Goal: Information Seeking & Learning: Learn about a topic

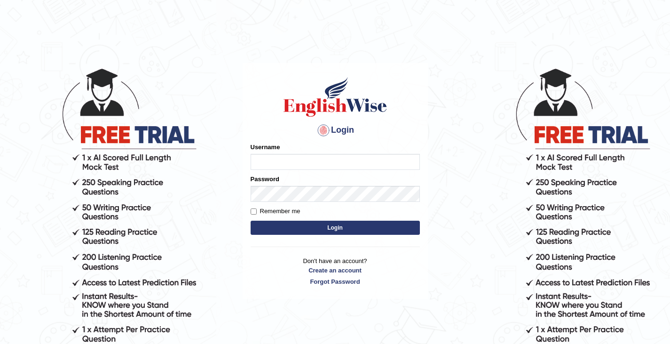
type input "rashmipoudel_parramatta"
click at [358, 231] on button "Login" at bounding box center [335, 228] width 169 height 14
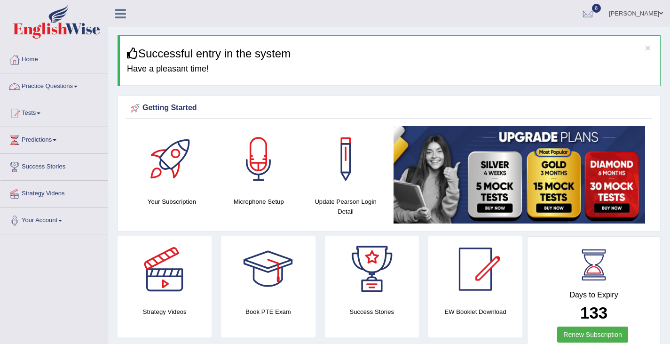
click at [61, 82] on link "Practice Questions" at bounding box center [53, 85] width 107 height 24
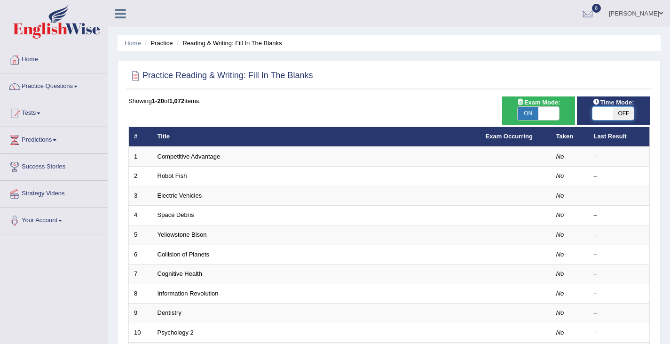
click at [610, 109] on span at bounding box center [603, 113] width 21 height 13
checkbox input "true"
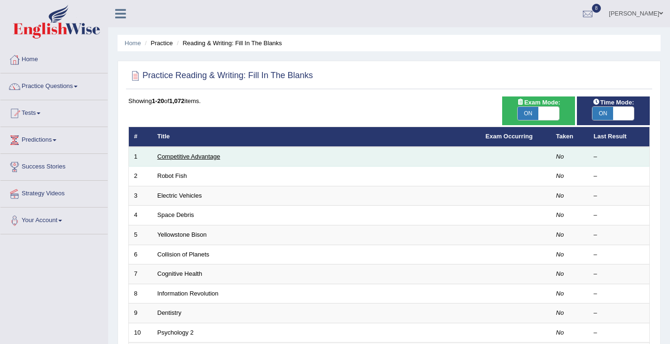
click at [189, 158] on link "Competitive Advantage" at bounding box center [189, 156] width 63 height 7
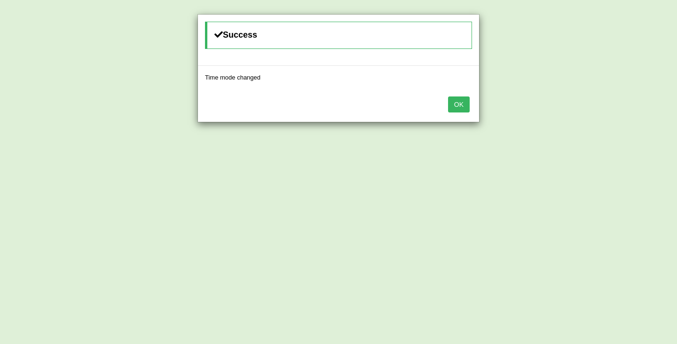
click at [462, 107] on button "OK" at bounding box center [459, 104] width 22 height 16
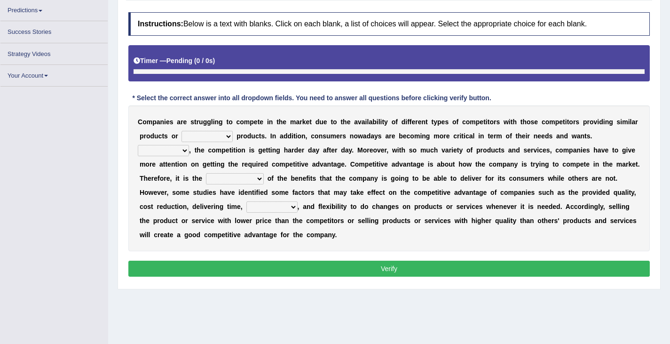
scroll to position [129, 0]
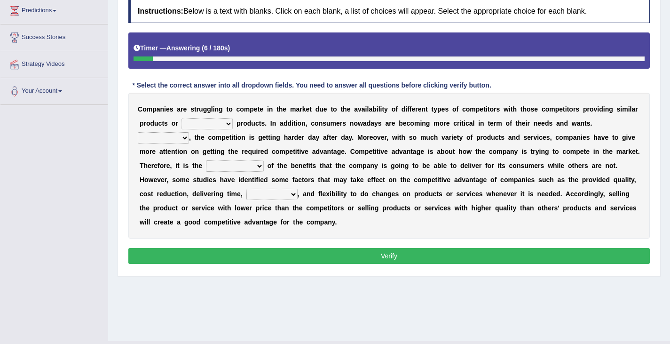
click at [224, 124] on select "constitution restitution substitution institution" at bounding box center [207, 123] width 51 height 11
select select "substitution"
click at [182, 118] on select "constitution restitution substitution institution" at bounding box center [207, 123] width 51 height 11
click at [184, 137] on select "However Instead Additionally Therefore" at bounding box center [163, 137] width 51 height 11
select select "However"
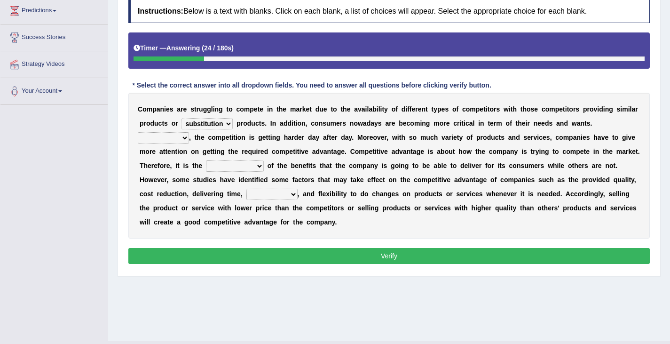
click at [138, 132] on select "However Instead Additionally Therefore" at bounding box center [163, 137] width 51 height 11
click at [233, 163] on select "dissemination ordination determination incarnation" at bounding box center [235, 165] width 58 height 11
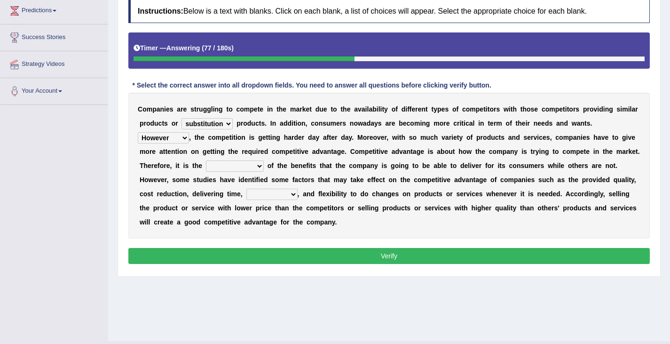
select select "dissemination"
click at [206, 160] on select "dissemination ordination determination incarnation" at bounding box center [235, 165] width 58 height 11
click at [279, 198] on select "captivation aggregation deprivation innovation" at bounding box center [272, 194] width 51 height 11
select select "deprivation"
click at [247, 189] on select "captivation aggregation deprivation innovation" at bounding box center [272, 194] width 51 height 11
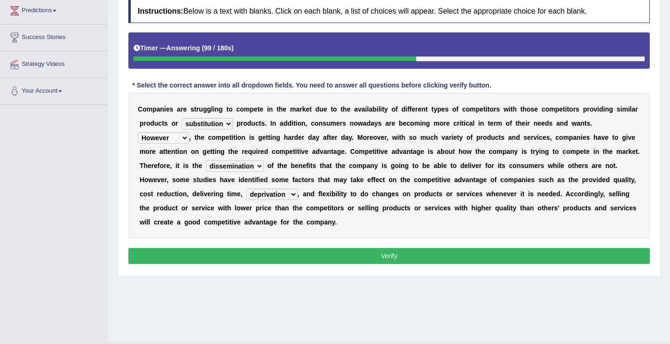
click at [376, 258] on button "Verify" at bounding box center [389, 256] width 522 height 16
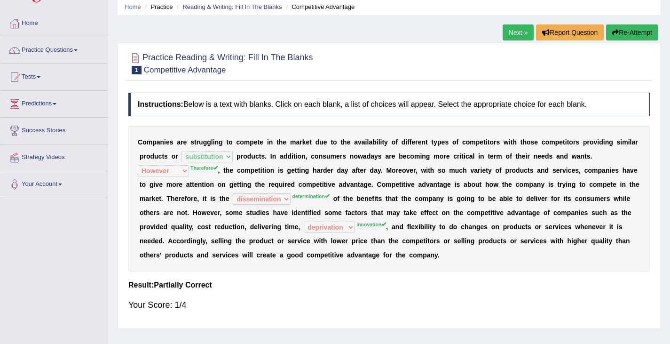
scroll to position [35, 0]
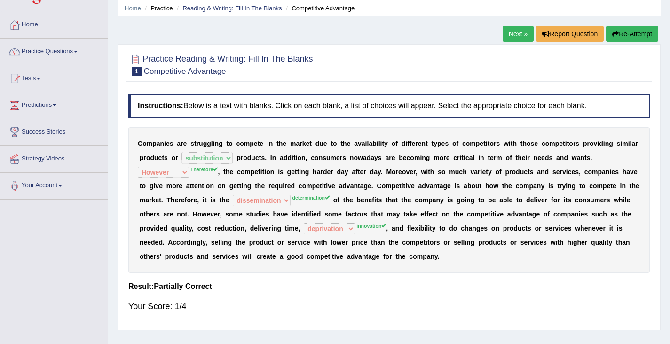
click at [614, 36] on icon "button" at bounding box center [616, 34] width 7 height 7
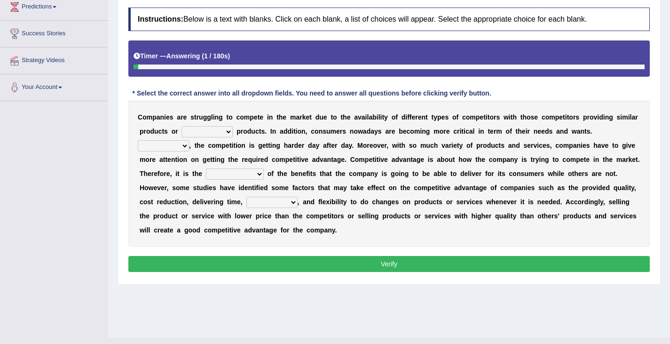
scroll to position [135, 0]
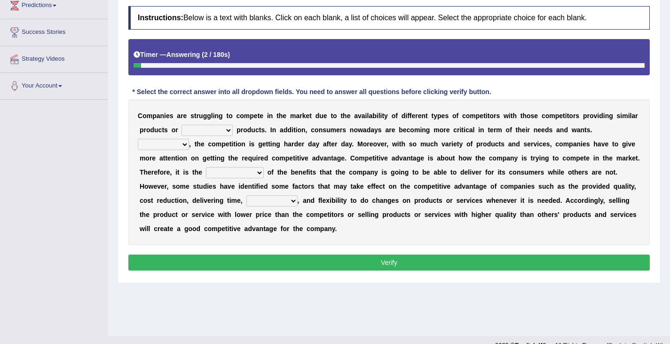
click at [288, 200] on select "captivation aggregation deprivation innovation" at bounding box center [272, 200] width 51 height 11
drag, startPoint x: 329, startPoint y: 163, endPoint x: 213, endPoint y: 133, distance: 120.0
click at [213, 133] on div "C o m p a n i e s a r e s t r u g g l i n g t o c o m p e t e i n t h e m a r k…" at bounding box center [389, 172] width 522 height 146
click at [213, 133] on select "constitution restitution substitution institution" at bounding box center [207, 130] width 51 height 11
select select "substitution"
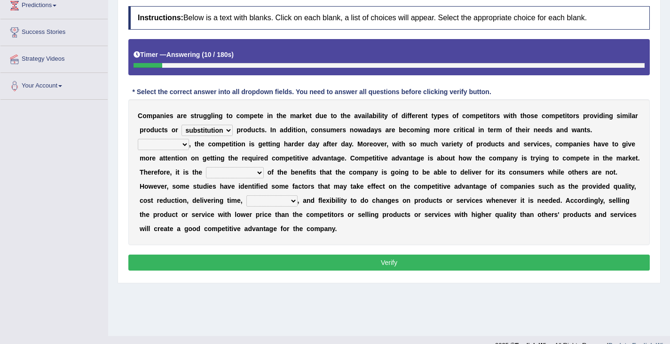
click at [182, 125] on select "constitution restitution substitution institution" at bounding box center [207, 130] width 51 height 11
click at [178, 145] on select "However Instead Additionally Therefore" at bounding box center [163, 144] width 51 height 11
select select "Therefore"
click at [138, 139] on select "However Instead Additionally Therefore" at bounding box center [163, 144] width 51 height 11
click at [247, 172] on select "dissemination ordination determination incarnation" at bounding box center [235, 172] width 58 height 11
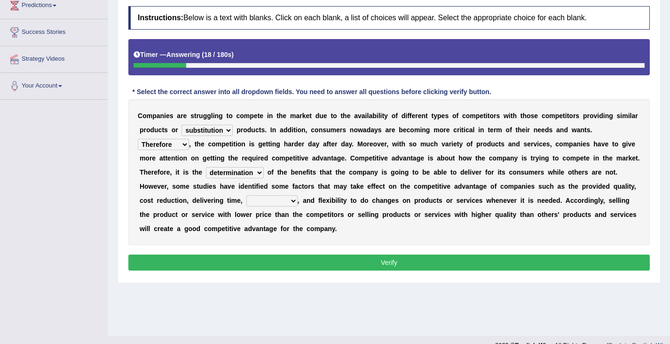
click at [206, 167] on select "dissemination ordination determination incarnation" at bounding box center [235, 172] width 58 height 11
click at [288, 202] on select "captivation aggregation deprivation innovation" at bounding box center [272, 200] width 51 height 11
click at [348, 211] on b "o" at bounding box center [350, 215] width 4 height 8
click at [256, 175] on select "dissemination ordination determination incarnation" at bounding box center [235, 172] width 58 height 11
select select "ordination"
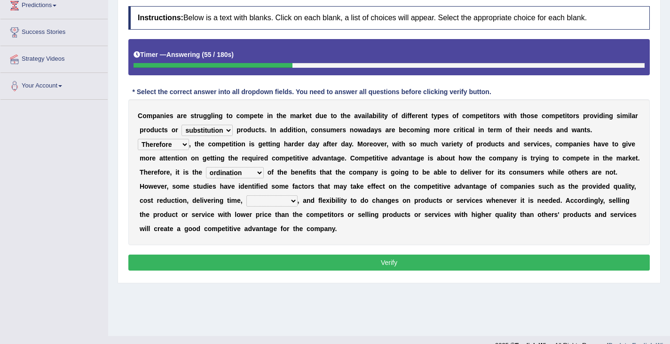
click at [206, 167] on select "dissemination ordination determination incarnation" at bounding box center [235, 172] width 58 height 11
click at [292, 201] on select "captivation aggregation deprivation innovation" at bounding box center [272, 200] width 51 height 11
click at [247, 195] on select "captivation aggregation deprivation innovation" at bounding box center [272, 200] width 51 height 11
click at [283, 201] on select "captivation aggregation deprivation innovation" at bounding box center [272, 200] width 51 height 11
select select "innovation"
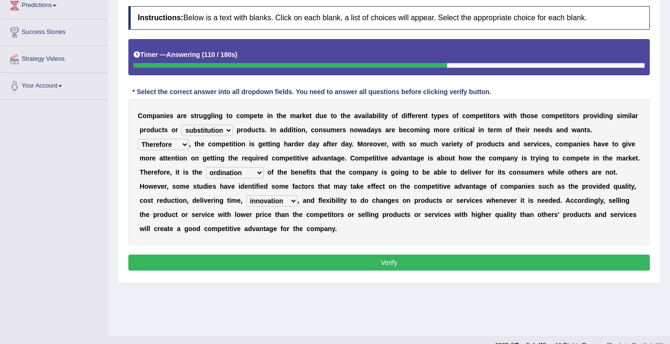
click at [247, 195] on select "captivation aggregation deprivation innovation" at bounding box center [272, 200] width 51 height 11
click at [384, 265] on button "Verify" at bounding box center [389, 263] width 522 height 16
